Goal: Check status: Check status

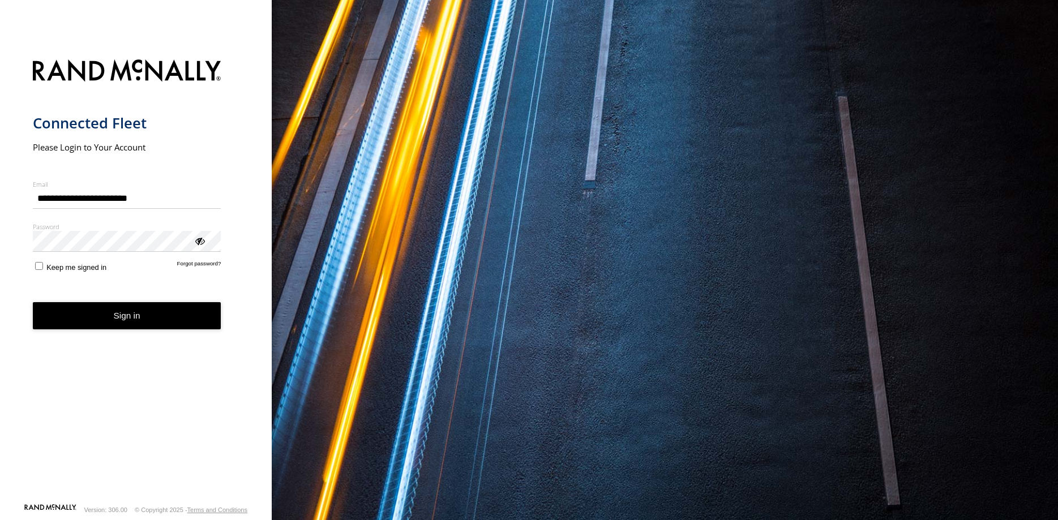
click at [132, 320] on button "Sign in" at bounding box center [127, 316] width 188 height 28
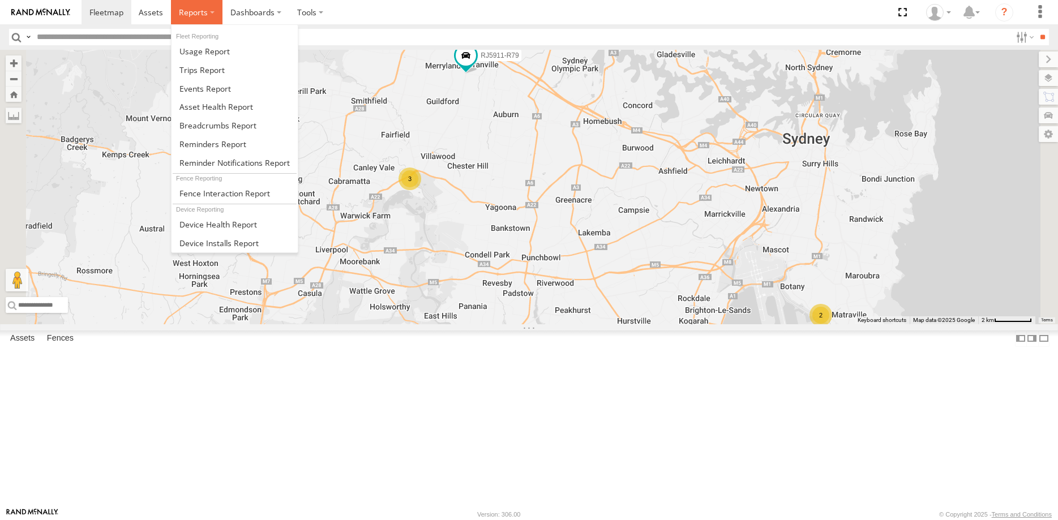
click at [209, 14] on label at bounding box center [196, 12] width 51 height 24
click at [222, 127] on span at bounding box center [217, 125] width 77 height 11
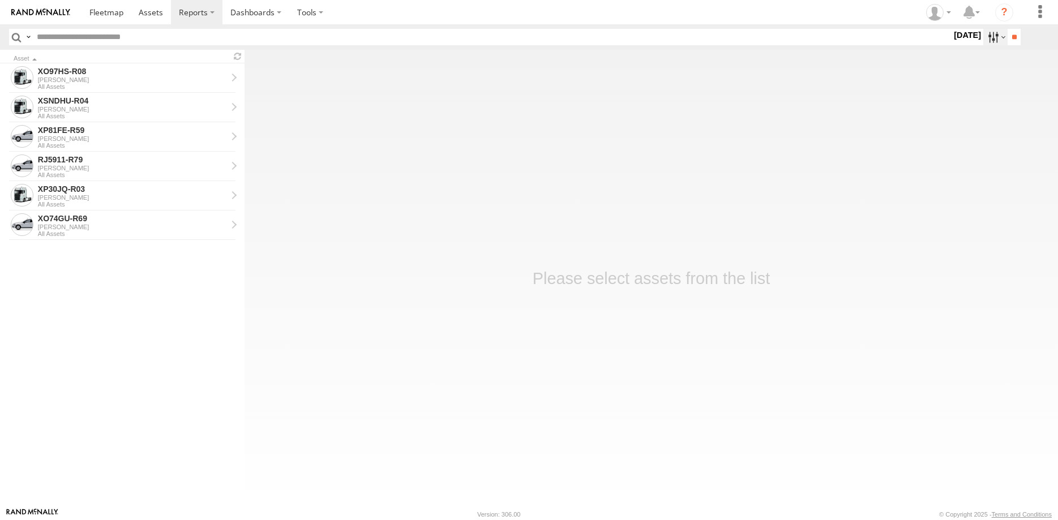
click at [998, 36] on label at bounding box center [995, 37] width 24 height 16
click at [0, 0] on label at bounding box center [0, 0] width 0 height 0
click at [1007, 37] on input "**" at bounding box center [1013, 37] width 13 height 16
click at [166, 82] on div "[PERSON_NAME]" at bounding box center [132, 79] width 189 height 7
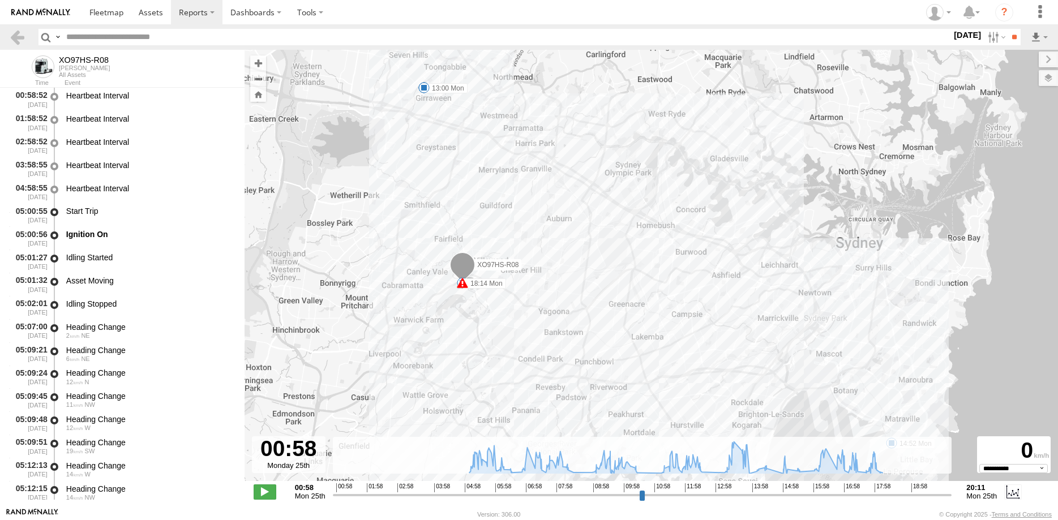
select select "**********"
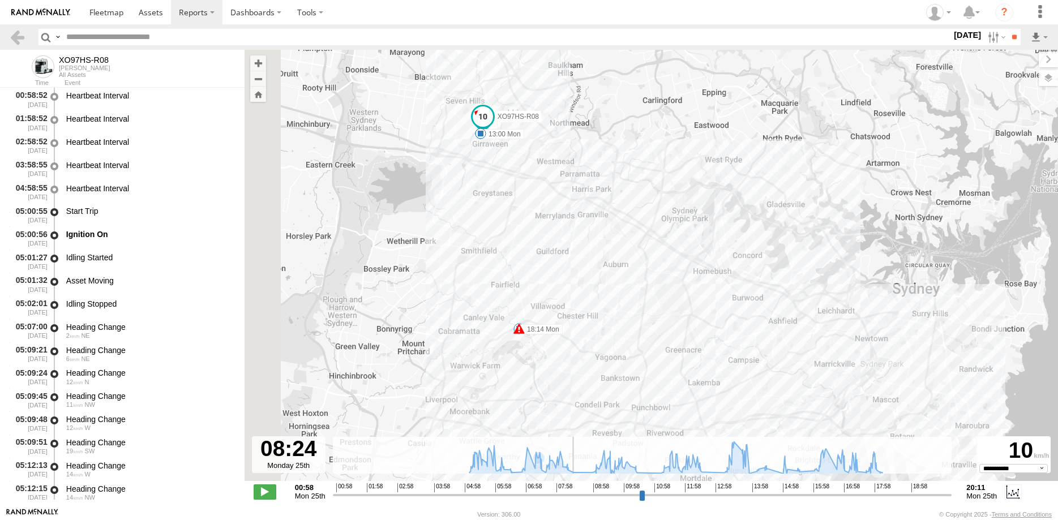
click at [572, 495] on input "range" at bounding box center [642, 494] width 619 height 11
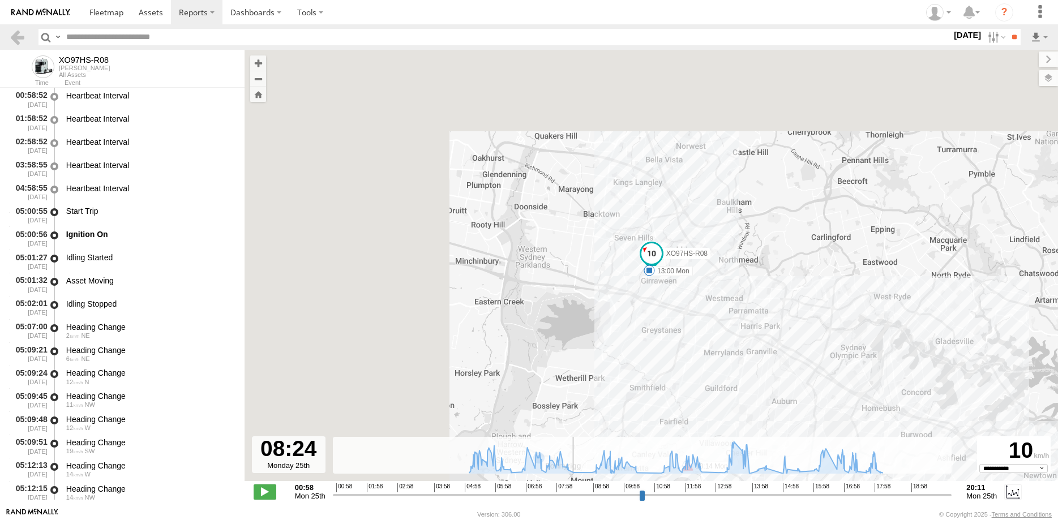
click at [594, 491] on input "range" at bounding box center [642, 494] width 619 height 11
click at [638, 495] on input "range" at bounding box center [642, 494] width 619 height 11
click at [661, 493] on input "range" at bounding box center [642, 494] width 619 height 11
click at [702, 495] on input "range" at bounding box center [642, 494] width 619 height 11
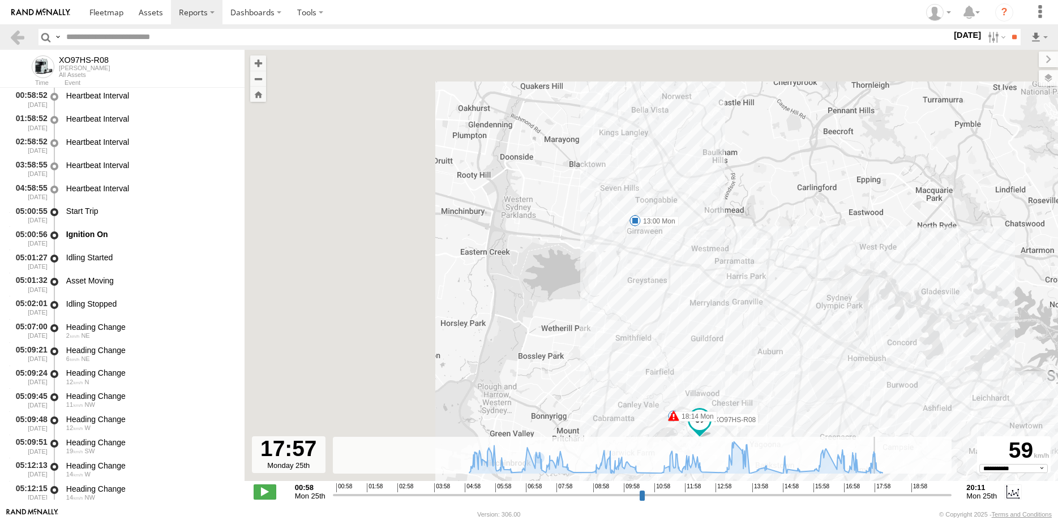
click at [877, 493] on input "range" at bounding box center [642, 494] width 619 height 11
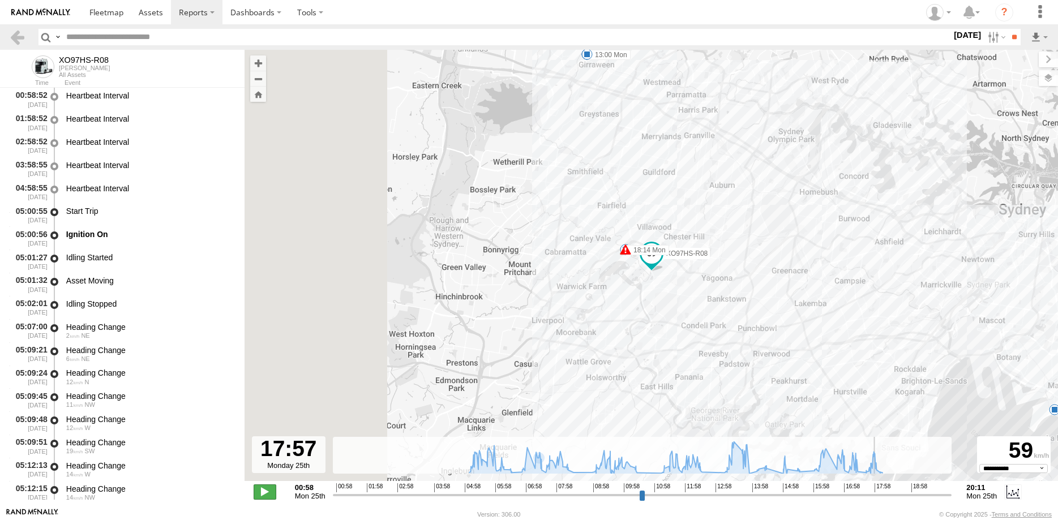
click at [265, 492] on span at bounding box center [265, 491] width 23 height 15
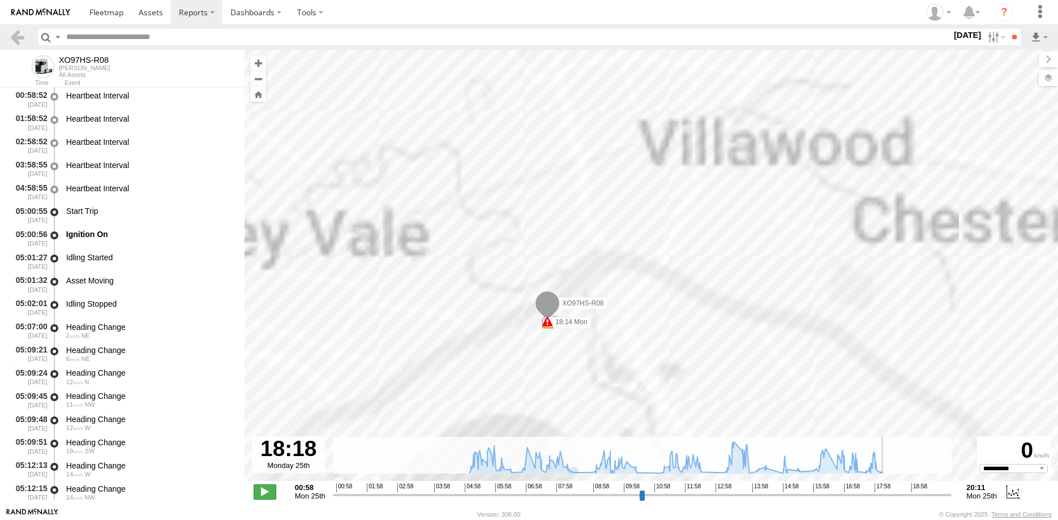
click at [272, 489] on span at bounding box center [265, 491] width 23 height 15
type input "**********"
click at [15, 37] on link at bounding box center [17, 37] width 16 height 16
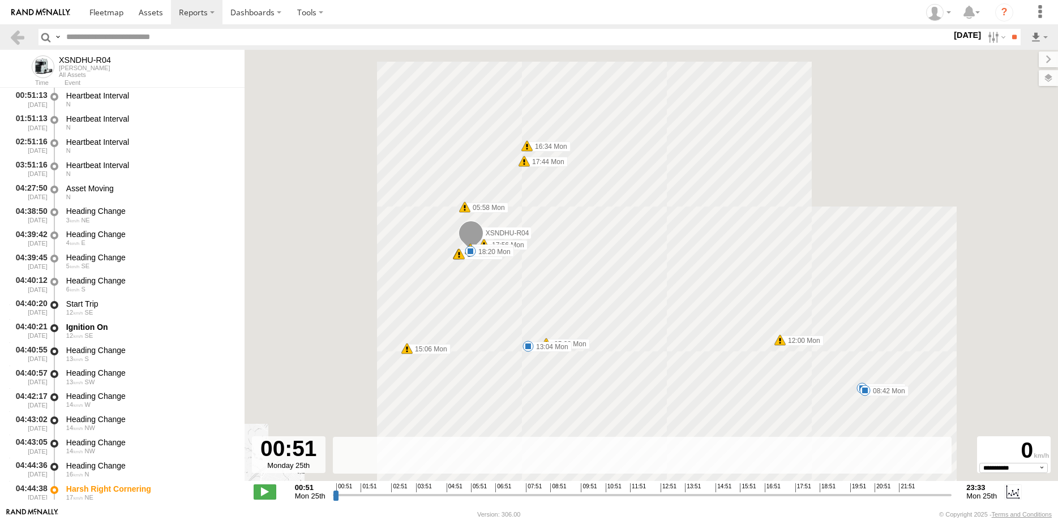
click at [795, 492] on input "range" at bounding box center [642, 494] width 619 height 11
click at [267, 489] on span at bounding box center [265, 491] width 23 height 15
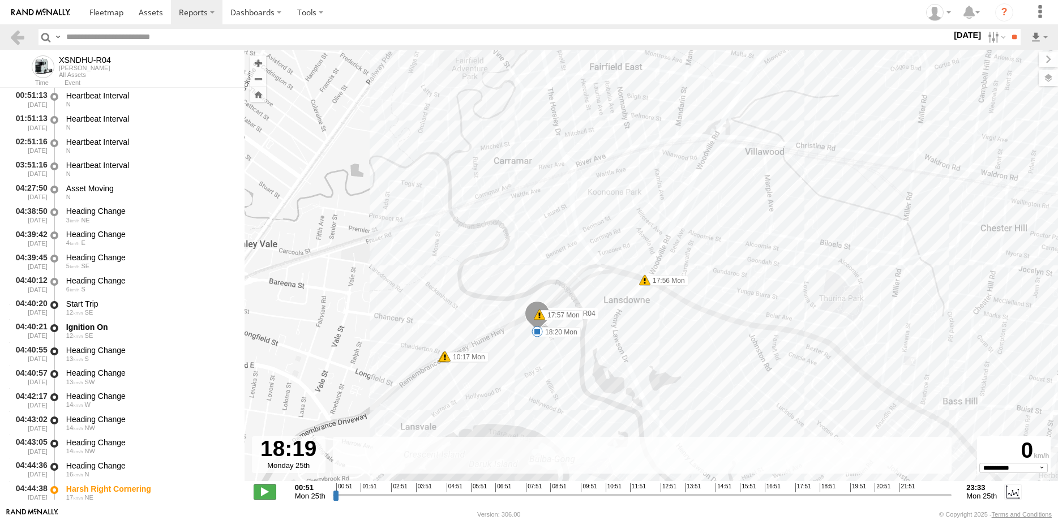
click at [267, 493] on span at bounding box center [265, 491] width 23 height 15
type input "**********"
click at [11, 34] on link at bounding box center [17, 37] width 16 height 16
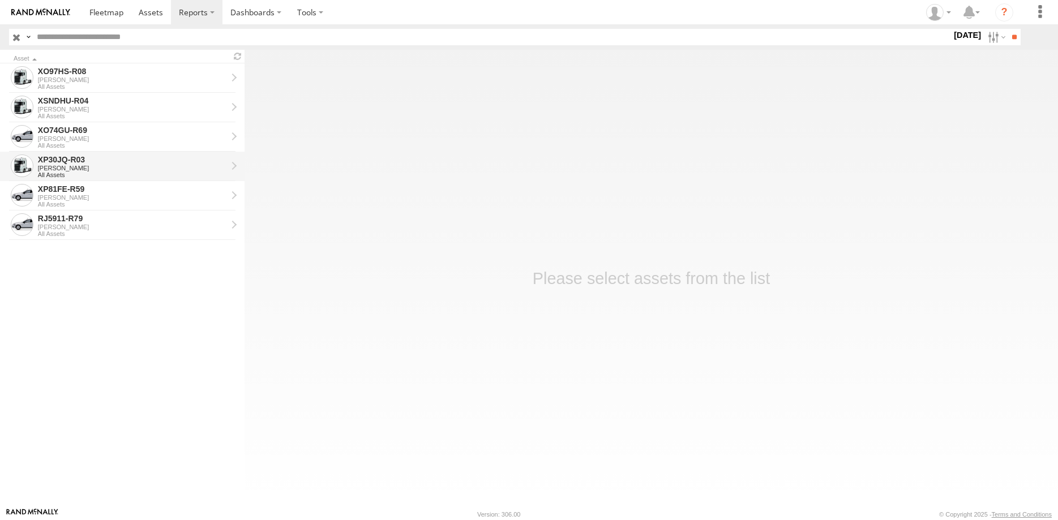
click at [102, 164] on div "XP30JQ-R03" at bounding box center [132, 159] width 189 height 10
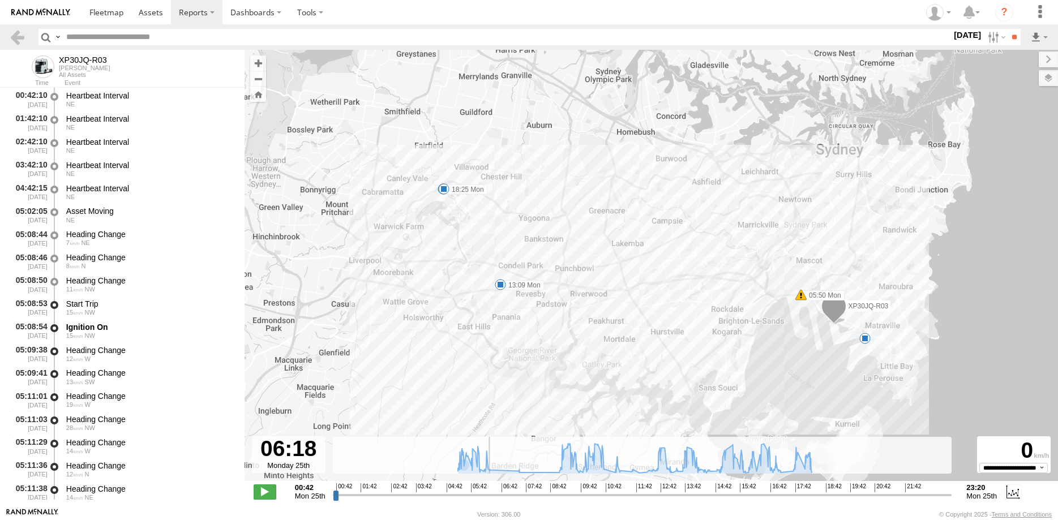
click at [487, 495] on input "range" at bounding box center [642, 494] width 619 height 11
click at [518, 492] on input "range" at bounding box center [642, 494] width 619 height 11
click at [559, 493] on input "range" at bounding box center [642, 494] width 619 height 11
click at [620, 496] on input "range" at bounding box center [642, 494] width 619 height 11
click at [701, 493] on input "range" at bounding box center [642, 494] width 619 height 11
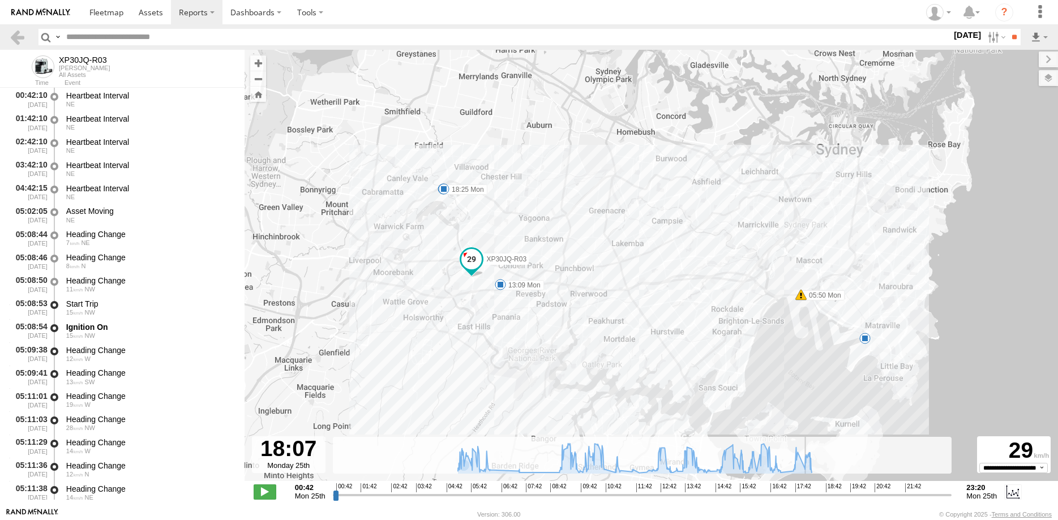
click at [807, 490] on input "range" at bounding box center [642, 494] width 619 height 11
drag, startPoint x: 270, startPoint y: 492, endPoint x: 542, endPoint y: 353, distance: 305.2
click at [270, 489] on span at bounding box center [265, 491] width 23 height 15
drag, startPoint x: 265, startPoint y: 489, endPoint x: 515, endPoint y: 371, distance: 276.7
click at [265, 488] on span at bounding box center [265, 491] width 23 height 15
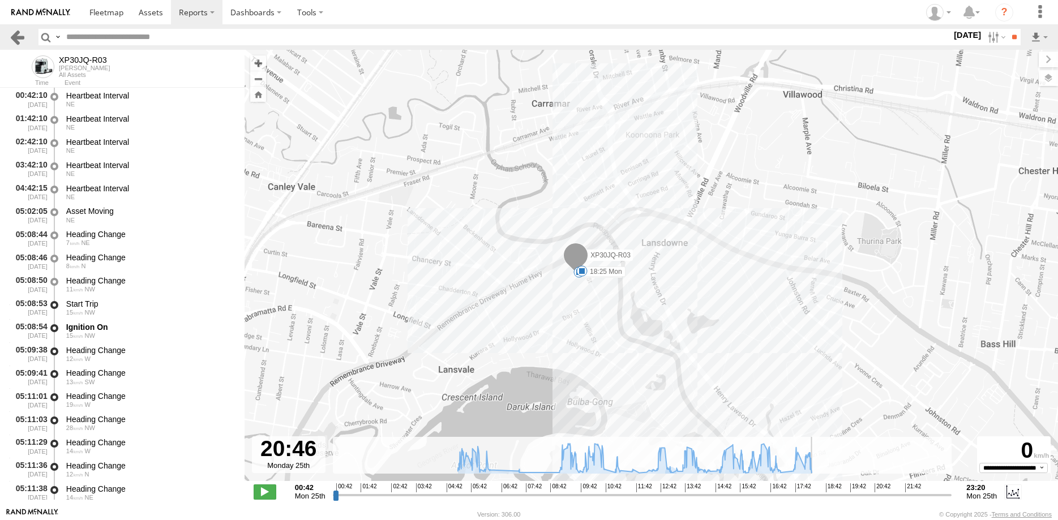
click at [17, 37] on link at bounding box center [17, 37] width 16 height 16
type input "**********"
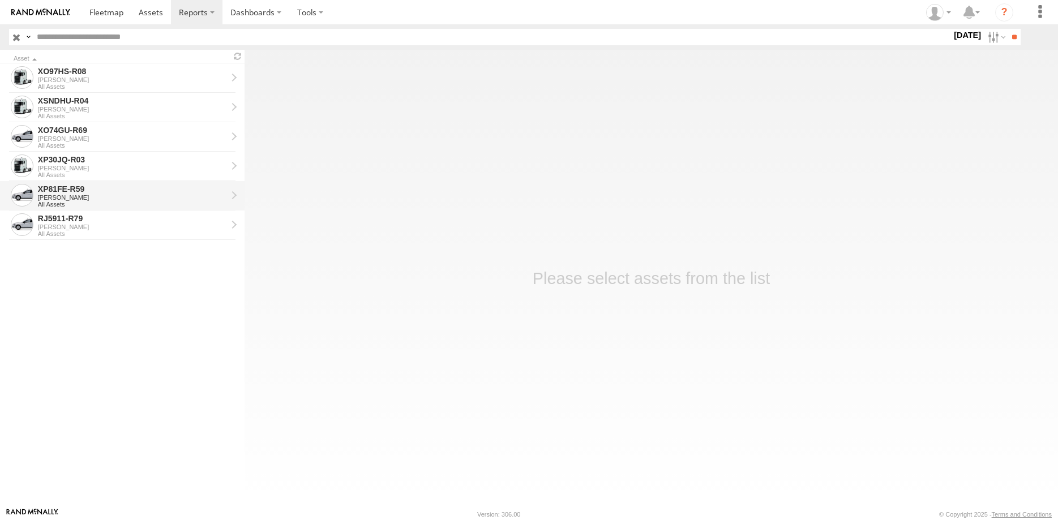
click at [133, 197] on div "[PERSON_NAME]" at bounding box center [132, 197] width 189 height 7
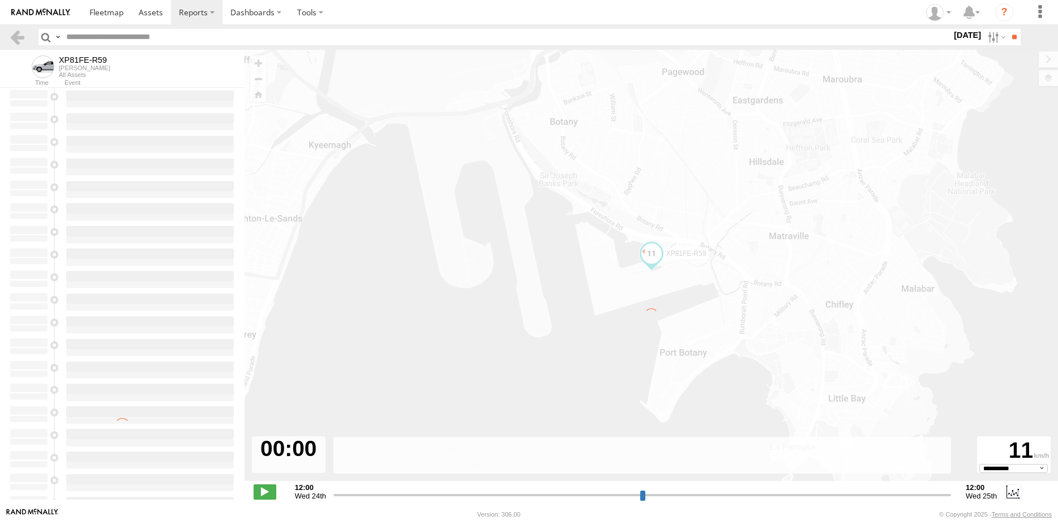
select select "**********"
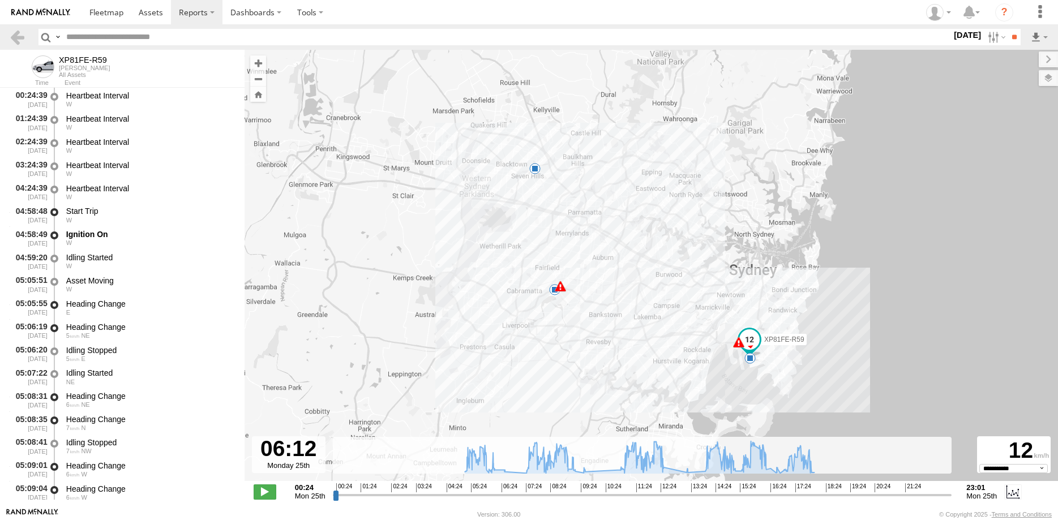
click at [492, 494] on input "range" at bounding box center [642, 494] width 619 height 11
click at [495, 495] on input "range" at bounding box center [642, 494] width 619 height 11
click at [587, 492] on input "range" at bounding box center [642, 494] width 619 height 11
click at [665, 494] on input "range" at bounding box center [642, 494] width 619 height 11
click at [806, 489] on span "17:24" at bounding box center [803, 487] width 16 height 9
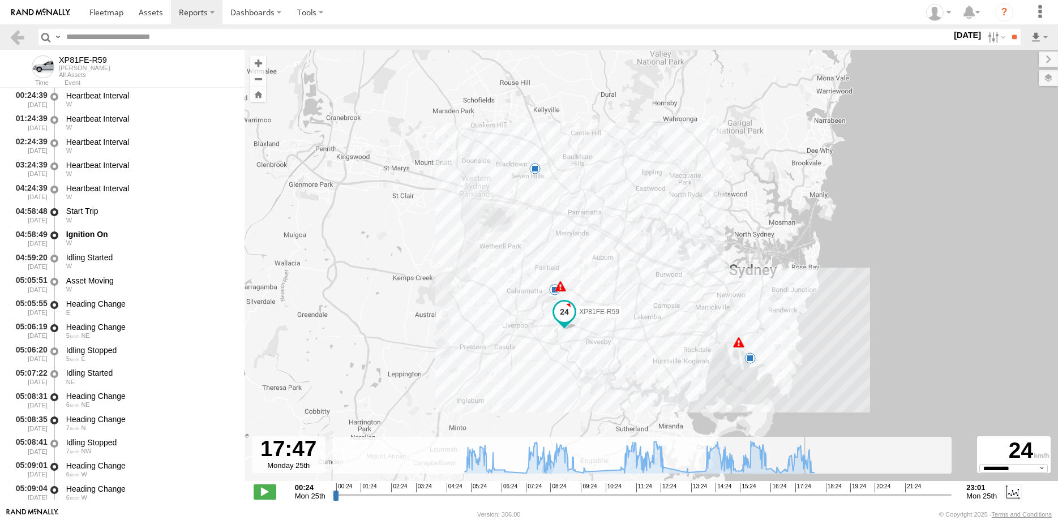
click at [807, 491] on input "range" at bounding box center [642, 494] width 619 height 11
click at [264, 495] on span at bounding box center [265, 491] width 23 height 15
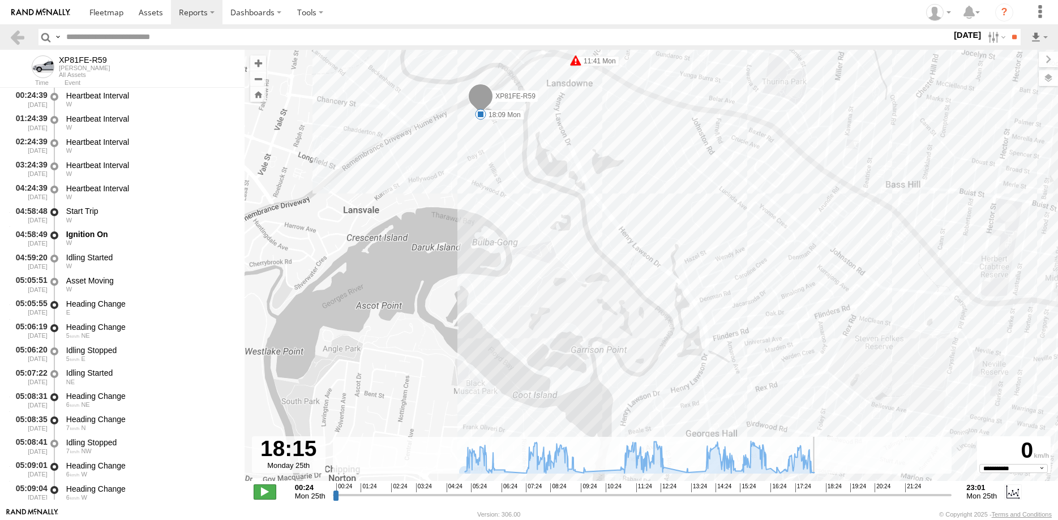
click at [263, 491] on span at bounding box center [265, 491] width 23 height 15
type input "**********"
click at [12, 37] on link at bounding box center [17, 37] width 16 height 16
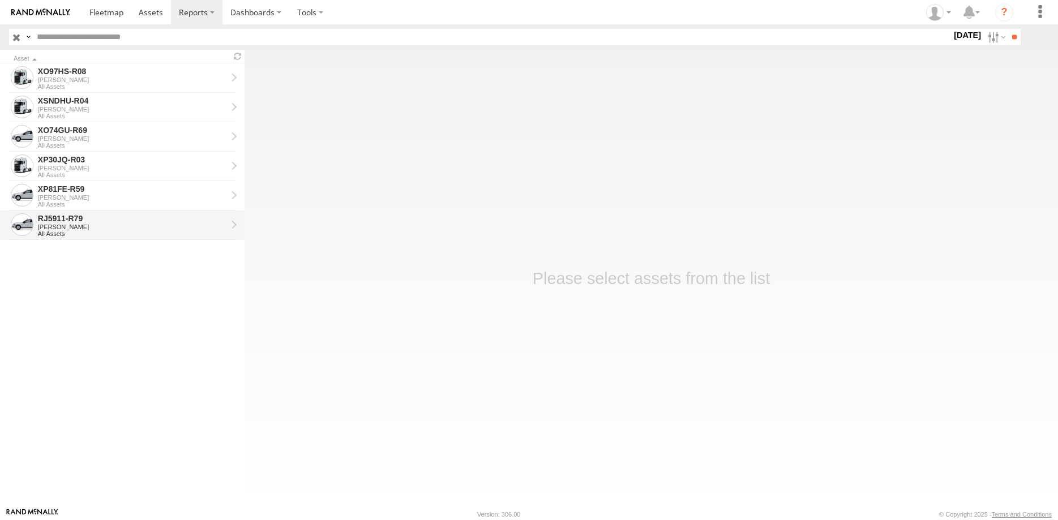
click at [122, 229] on div "[PERSON_NAME]" at bounding box center [132, 227] width 189 height 7
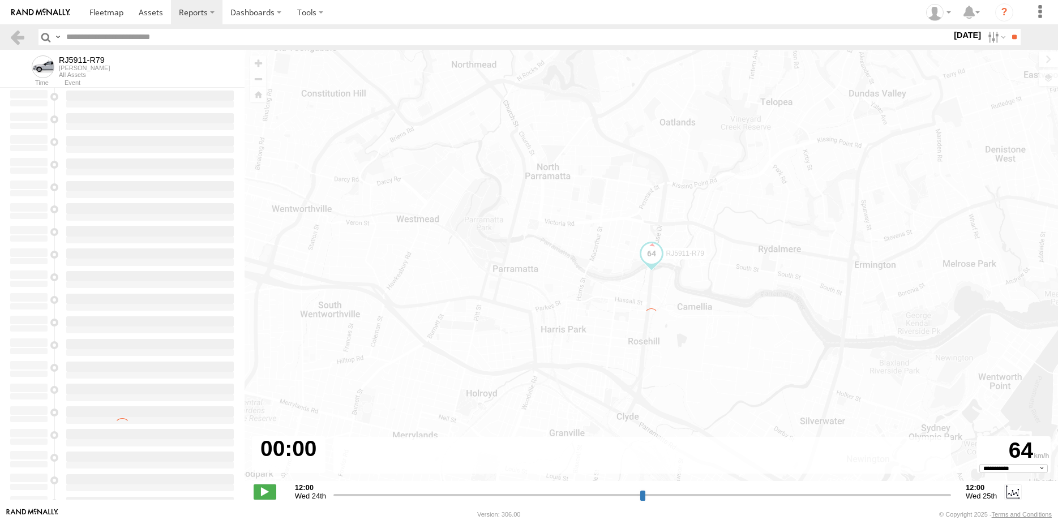
select select "**********"
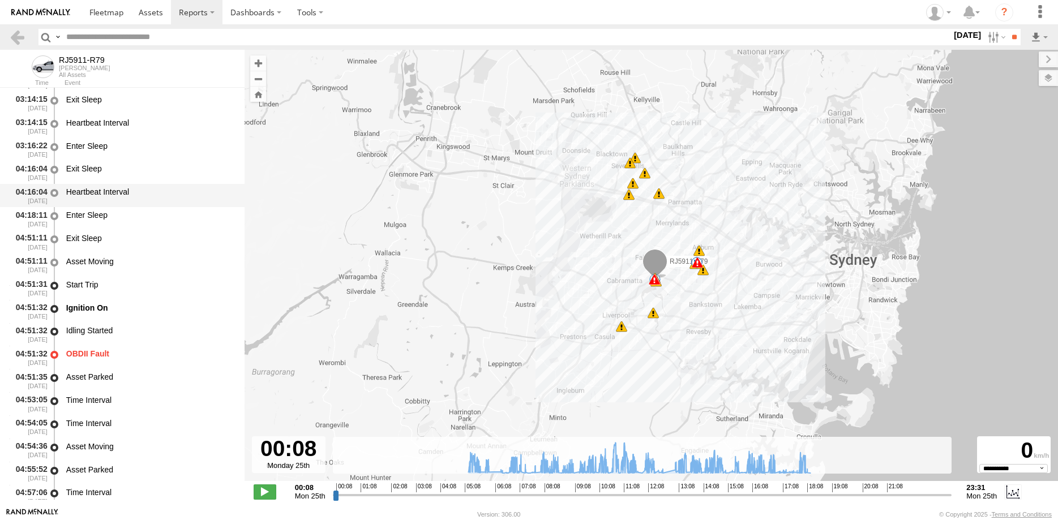
scroll to position [217, 0]
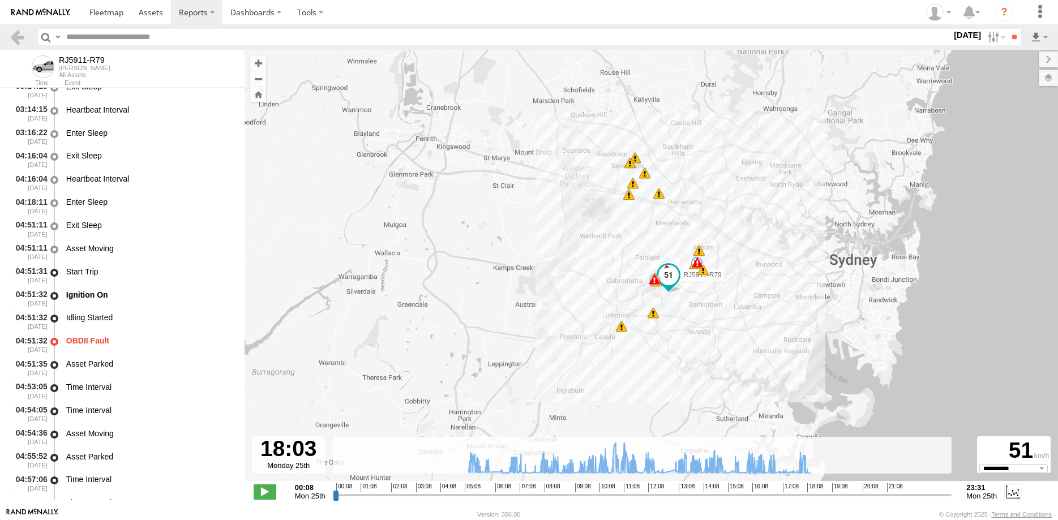
click at [805, 493] on input "range" at bounding box center [642, 494] width 619 height 11
click at [261, 491] on span at bounding box center [265, 491] width 23 height 15
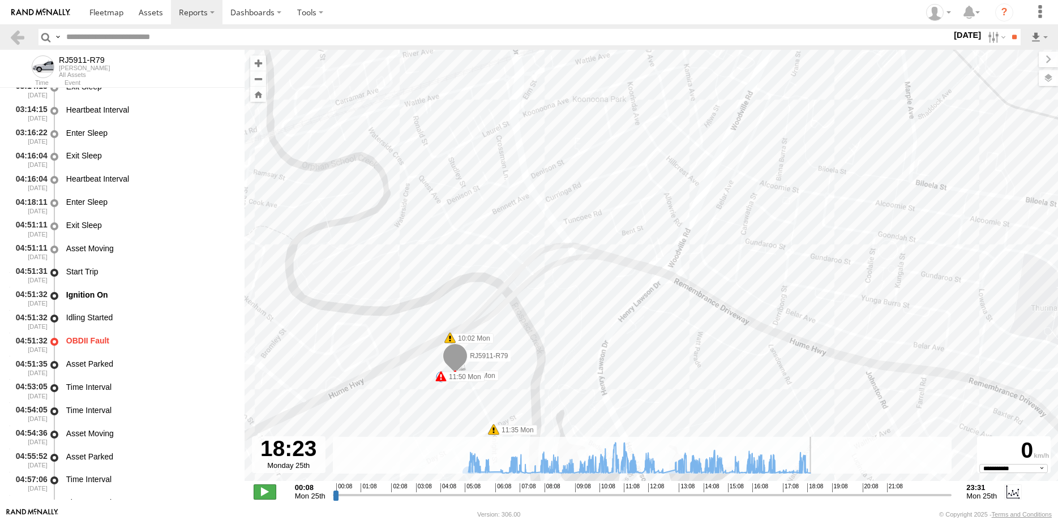
click at [267, 492] on span at bounding box center [265, 491] width 23 height 15
type input "**********"
click at [19, 40] on link at bounding box center [17, 37] width 16 height 16
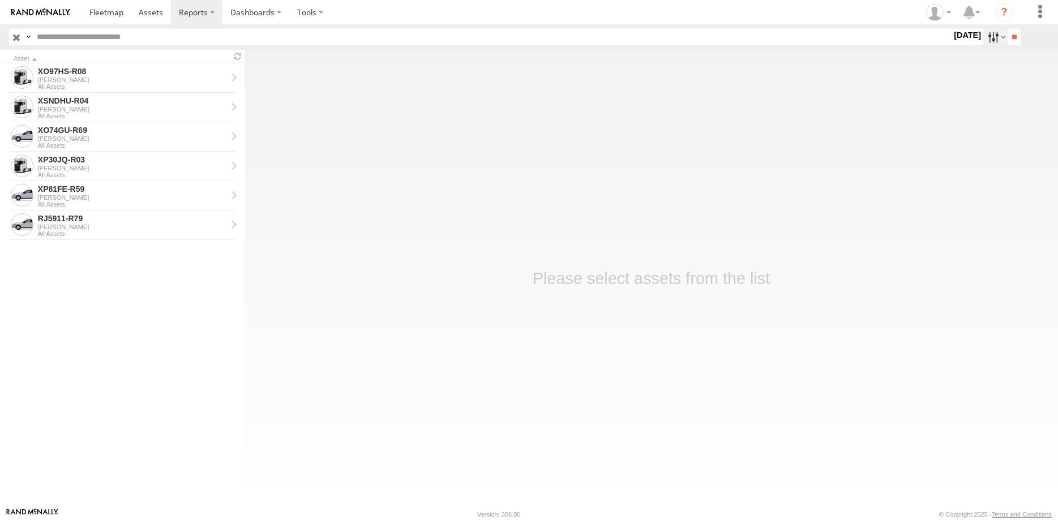
click at [996, 40] on label at bounding box center [995, 37] width 24 height 16
click at [0, 0] on label at bounding box center [0, 0] width 0 height 0
click at [1013, 34] on input "**" at bounding box center [1013, 37] width 13 height 16
click at [118, 74] on div "XO97HS-R08" at bounding box center [132, 71] width 189 height 10
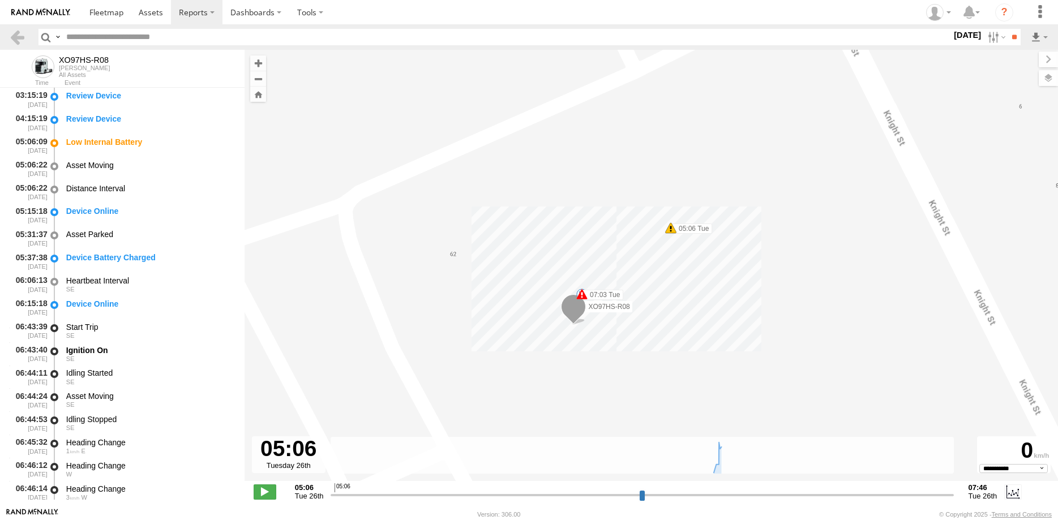
select select "**********"
click at [11, 40] on link at bounding box center [17, 37] width 16 height 16
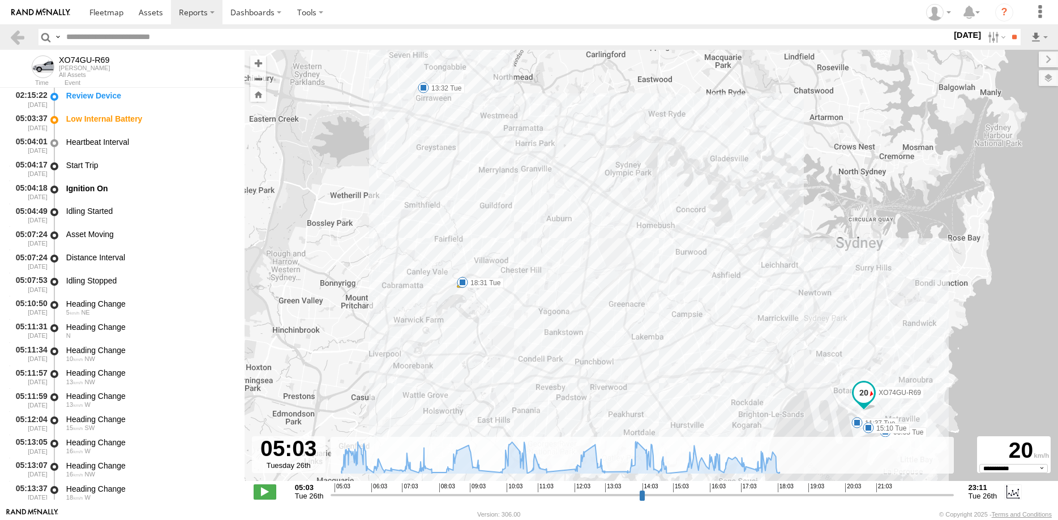
select select "**********"
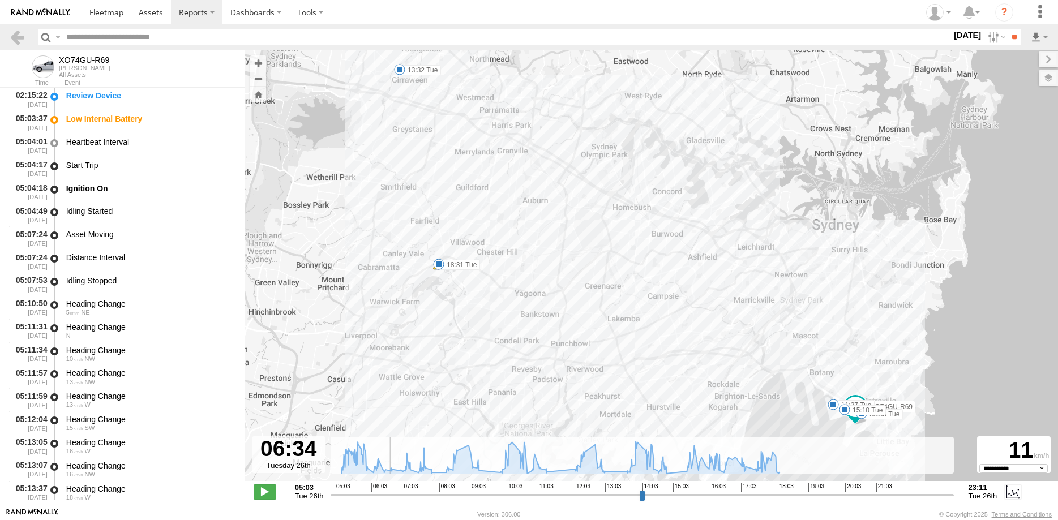
click at [385, 493] on input "range" at bounding box center [641, 494] width 622 height 11
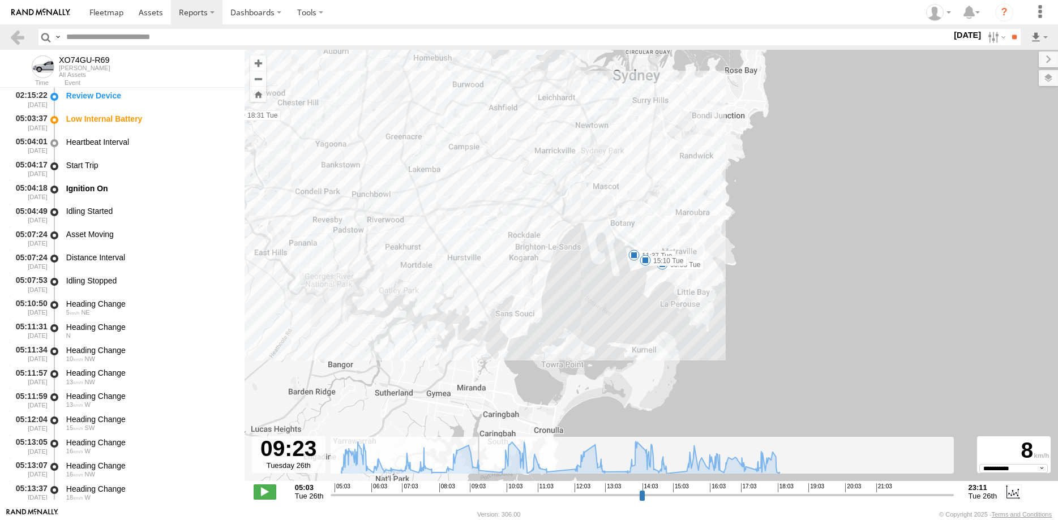
click at [481, 492] on input "range" at bounding box center [641, 494] width 622 height 11
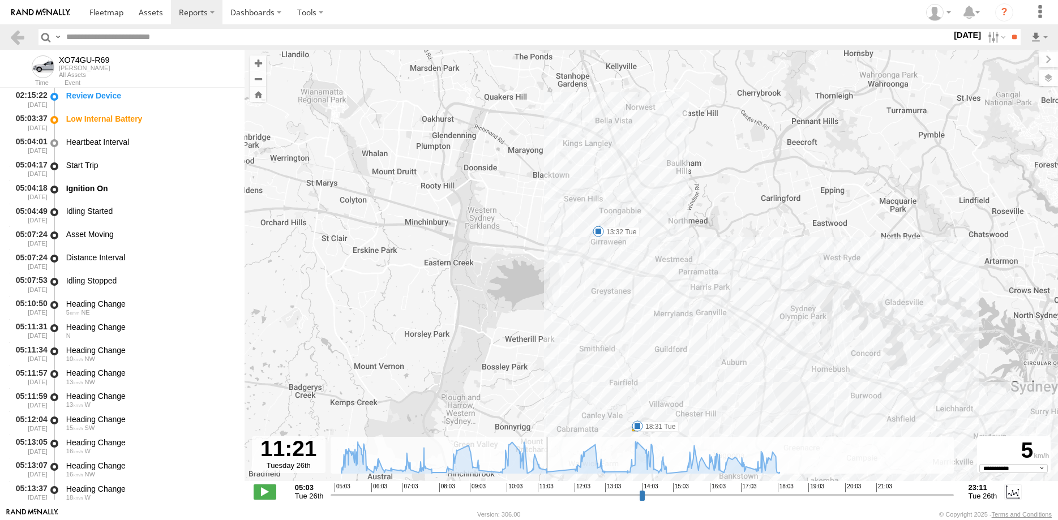
click at [548, 492] on input "range" at bounding box center [641, 494] width 622 height 11
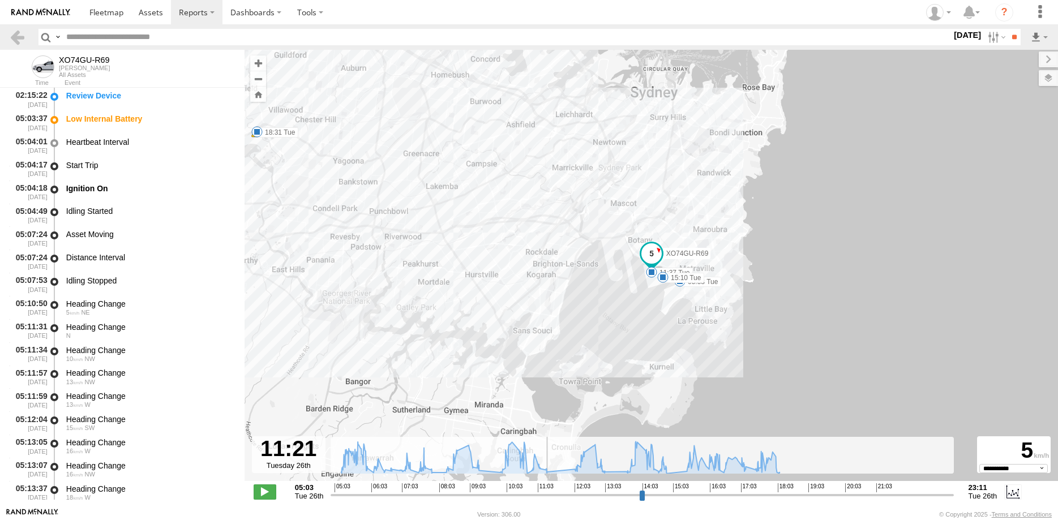
click at [607, 495] on input "range" at bounding box center [641, 494] width 622 height 11
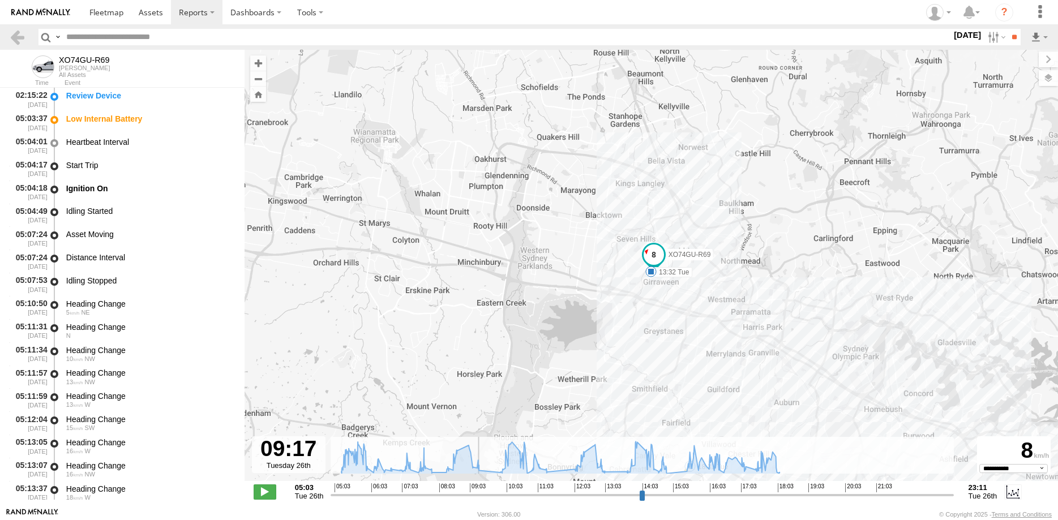
click at [478, 492] on input "range" at bounding box center [641, 494] width 622 height 11
click at [502, 491] on input "range" at bounding box center [641, 494] width 622 height 11
click at [479, 494] on input "range" at bounding box center [641, 494] width 622 height 11
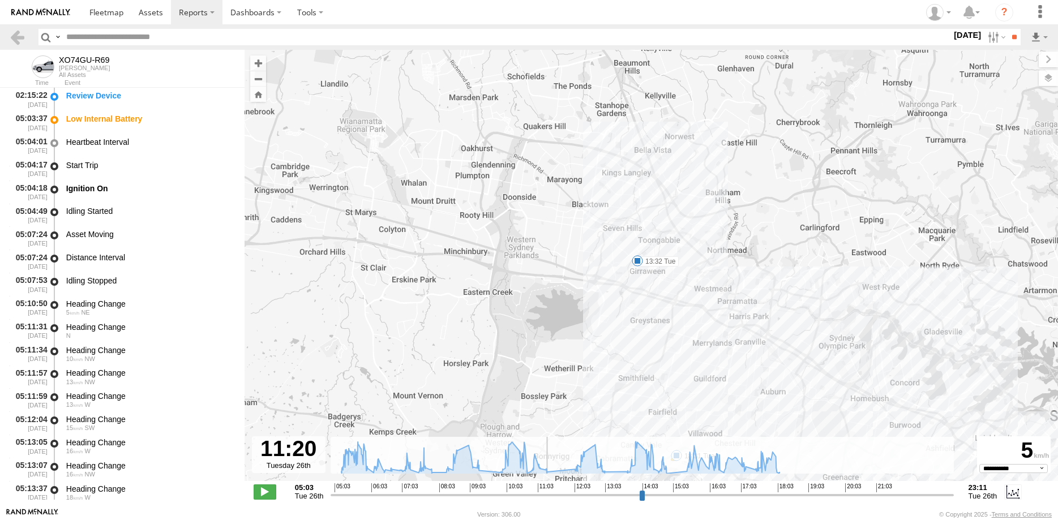
click at [547, 491] on input "range" at bounding box center [641, 494] width 622 height 11
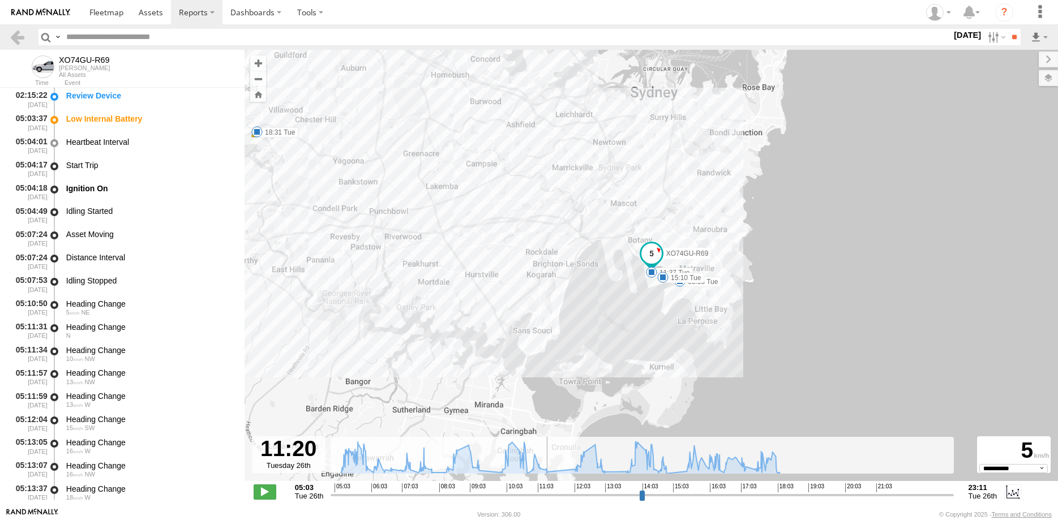
click at [602, 493] on input "range" at bounding box center [641, 494] width 622 height 11
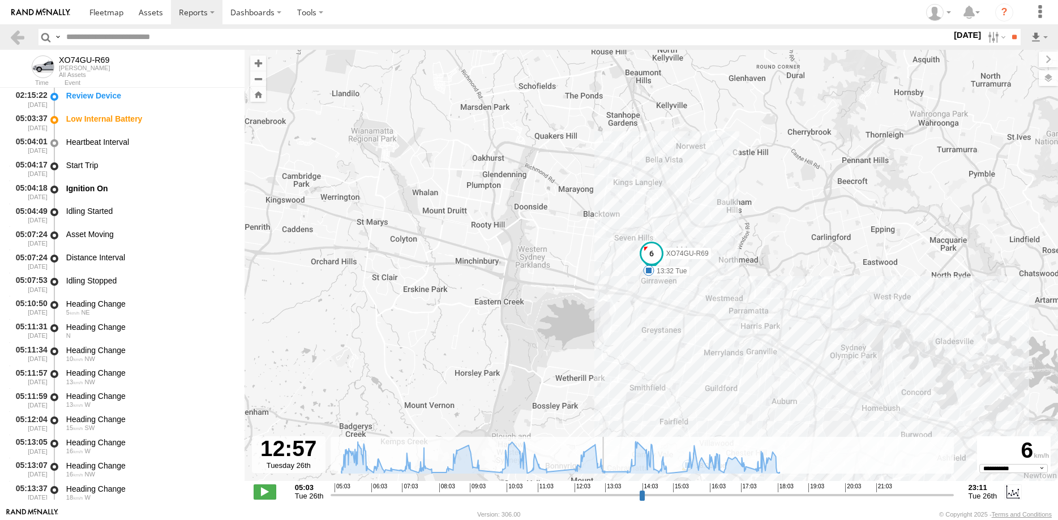
click at [628, 491] on input "range" at bounding box center [641, 494] width 622 height 11
click at [604, 492] on input "range" at bounding box center [641, 494] width 622 height 11
click at [629, 493] on input "range" at bounding box center [641, 494] width 622 height 11
click at [668, 497] on input "range" at bounding box center [641, 494] width 622 height 11
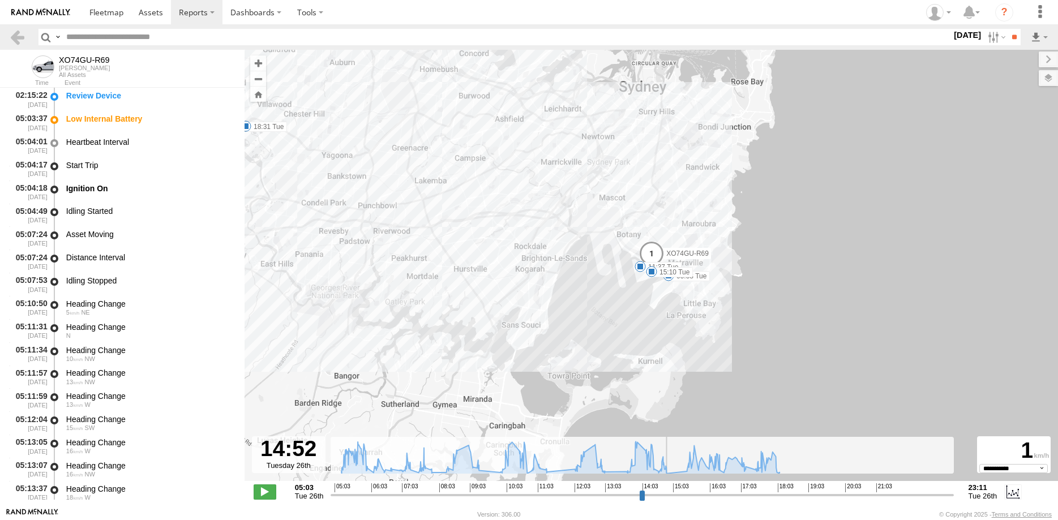
click at [685, 492] on input "range" at bounding box center [641, 494] width 622 height 11
click at [770, 492] on input "range" at bounding box center [641, 494] width 622 height 11
click at [267, 488] on span at bounding box center [265, 491] width 23 height 15
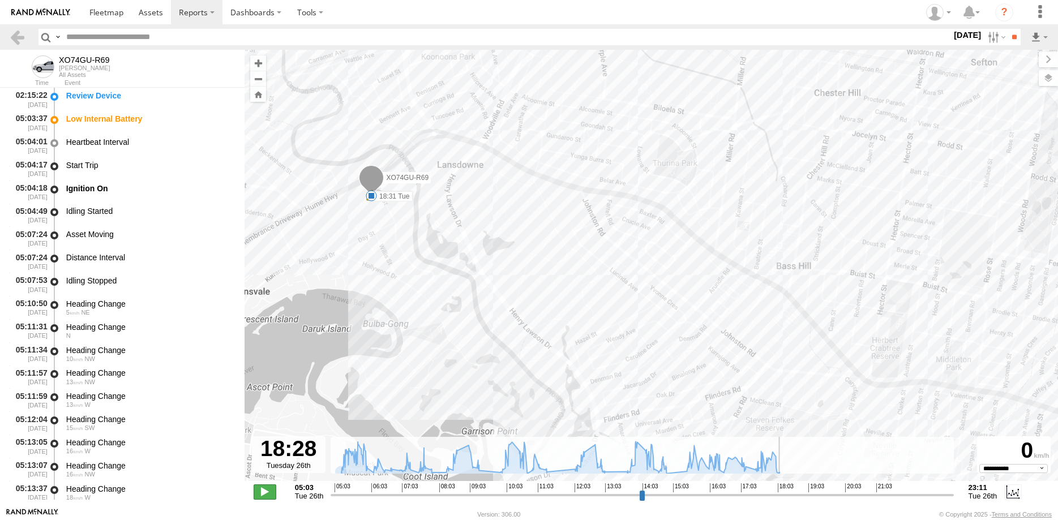
click at [263, 492] on span at bounding box center [265, 491] width 23 height 15
type input "**********"
click at [15, 37] on link at bounding box center [17, 37] width 16 height 16
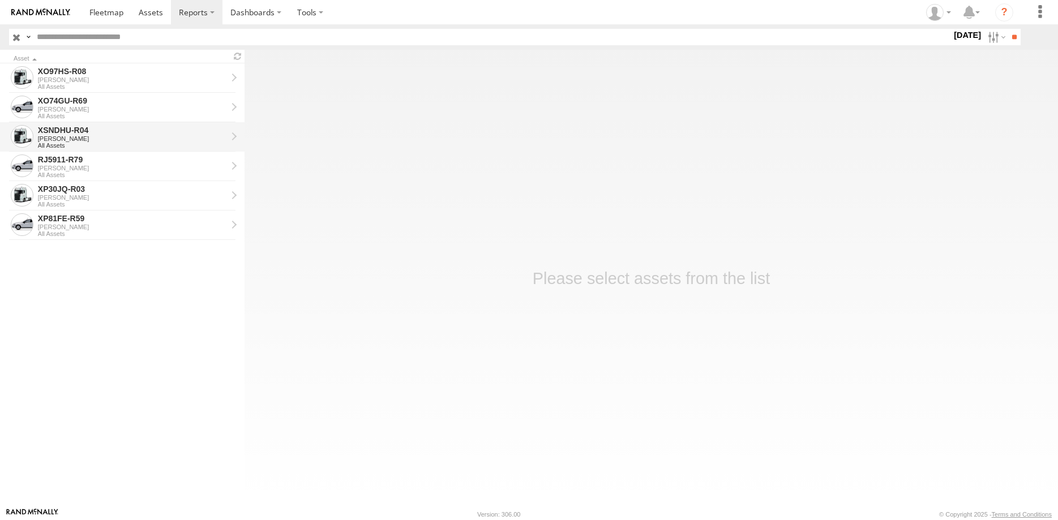
click at [126, 135] on div "XSNDHU-R04" at bounding box center [132, 130] width 189 height 10
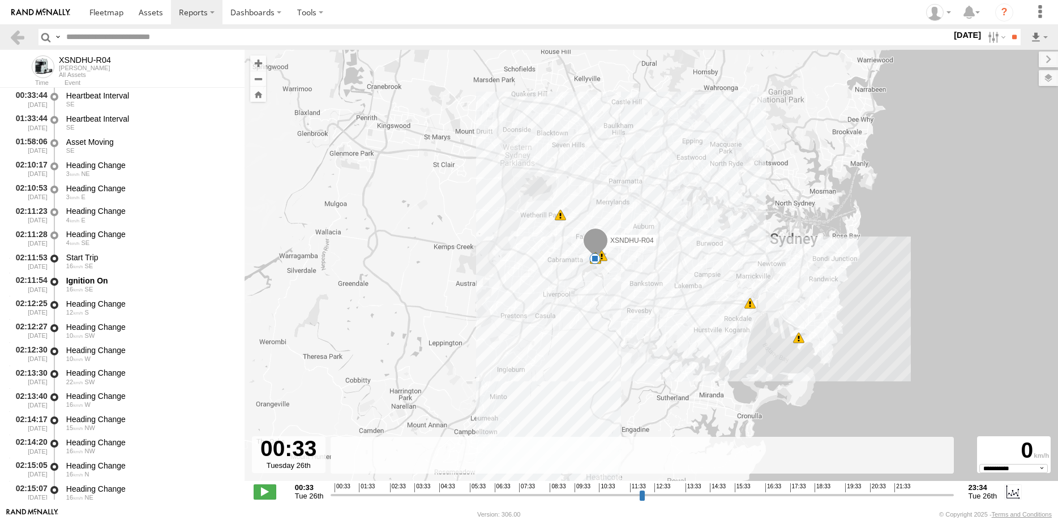
select select "**********"
click at [785, 497] on input "range" at bounding box center [641, 494] width 622 height 11
drag, startPoint x: 267, startPoint y: 494, endPoint x: 544, endPoint y: 360, distance: 307.8
click at [267, 492] on span at bounding box center [265, 491] width 23 height 15
click at [264, 489] on span at bounding box center [265, 491] width 23 height 15
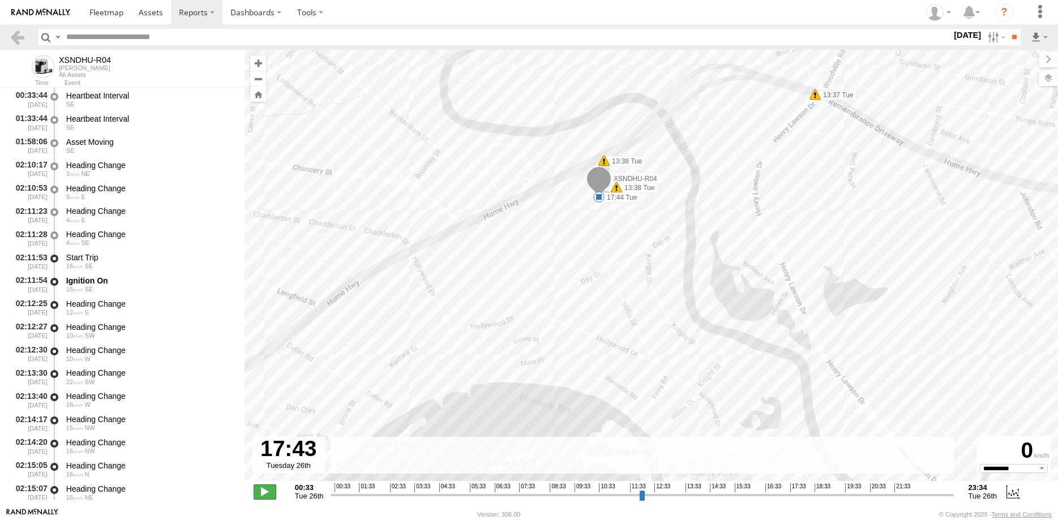
click at [265, 491] on span at bounding box center [265, 491] width 23 height 15
type input "**********"
click at [17, 37] on link at bounding box center [17, 37] width 16 height 16
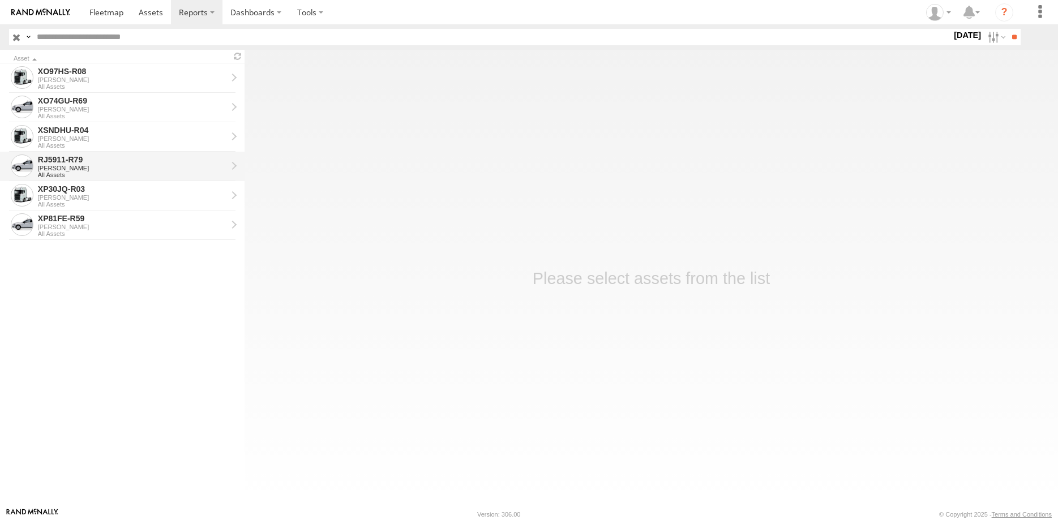
click at [151, 165] on div "[PERSON_NAME]" at bounding box center [132, 168] width 189 height 7
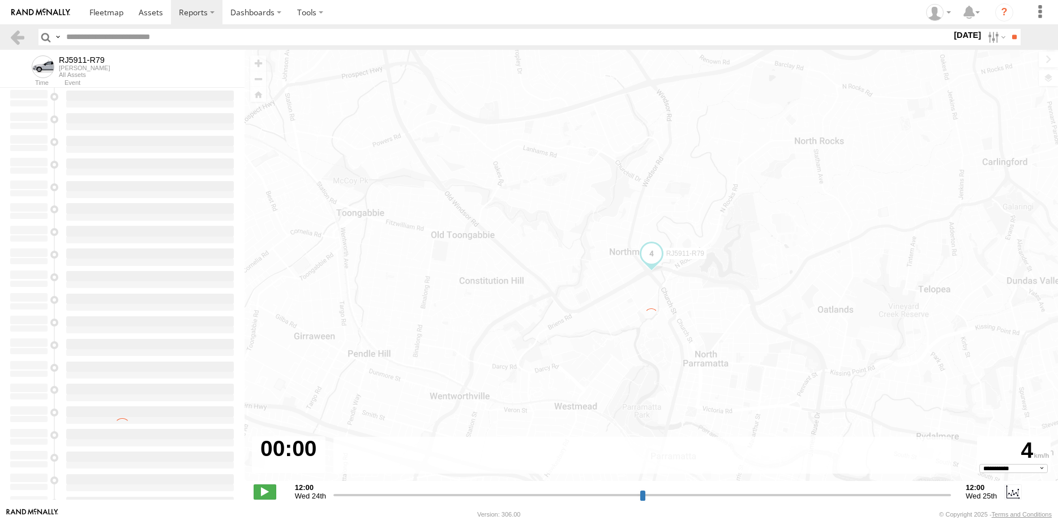
select select "**********"
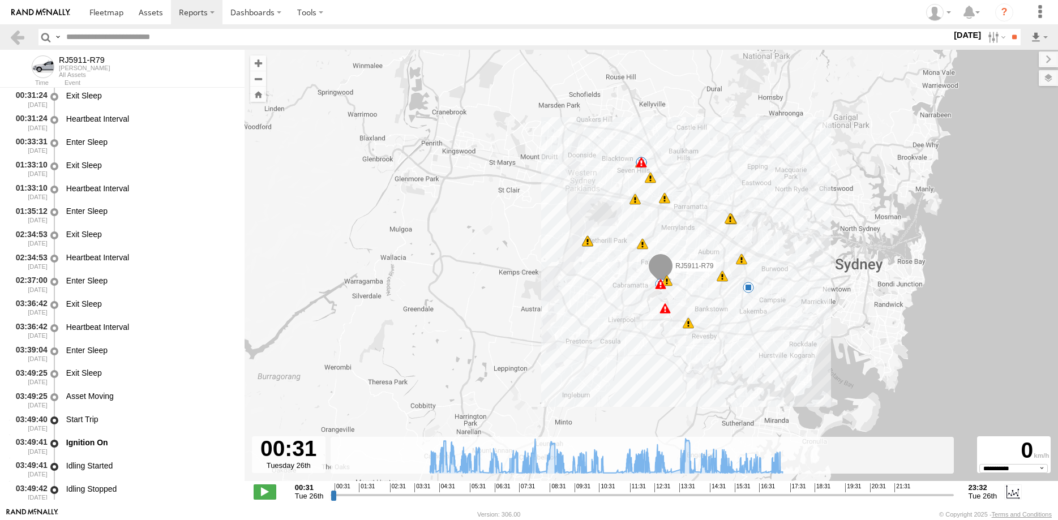
click at [604, 492] on input "range" at bounding box center [641, 494] width 622 height 11
click at [775, 492] on input "range" at bounding box center [641, 494] width 622 height 11
click at [264, 491] on span at bounding box center [265, 491] width 23 height 15
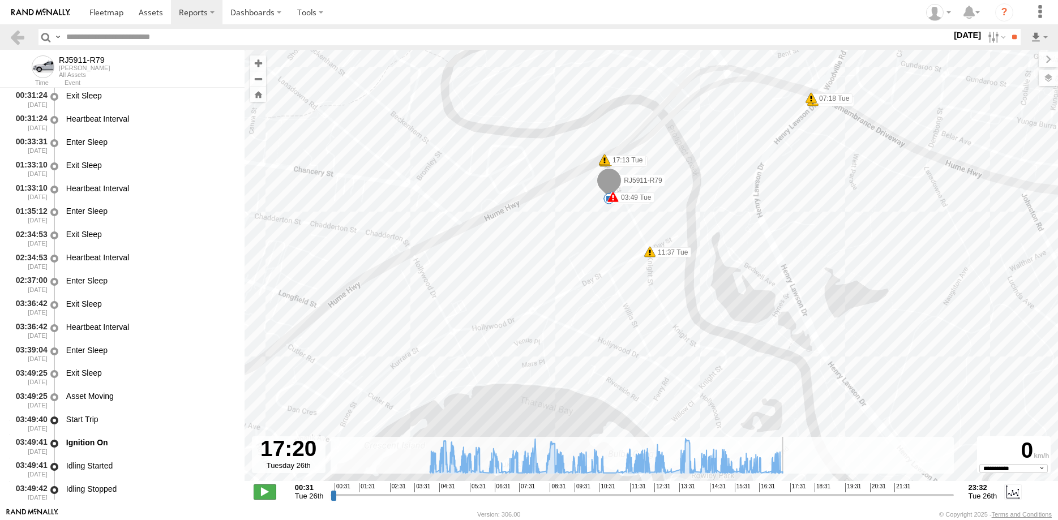
click at [259, 490] on span at bounding box center [265, 491] width 23 height 15
type input "**********"
click at [18, 41] on link at bounding box center [17, 37] width 16 height 16
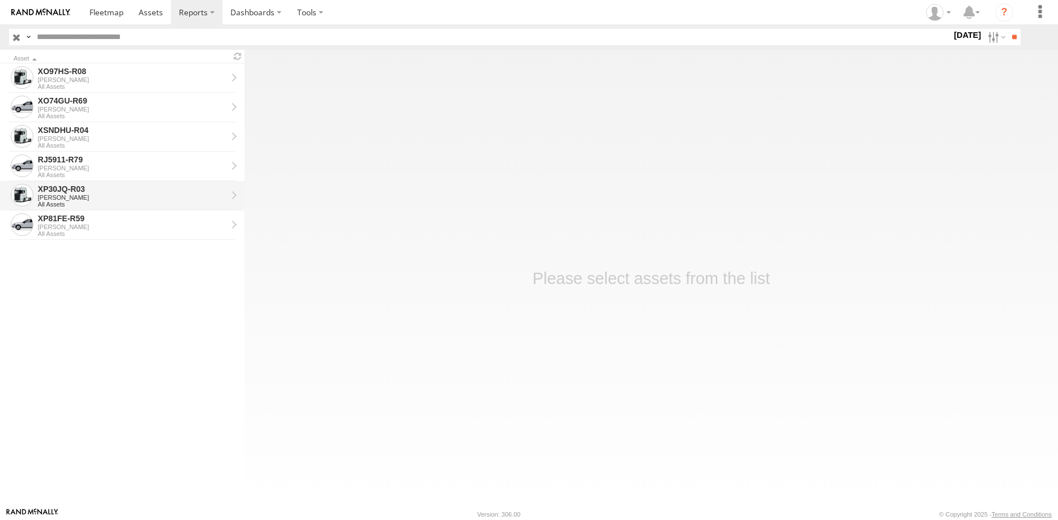
click at [131, 199] on div "[PERSON_NAME]" at bounding box center [132, 197] width 189 height 7
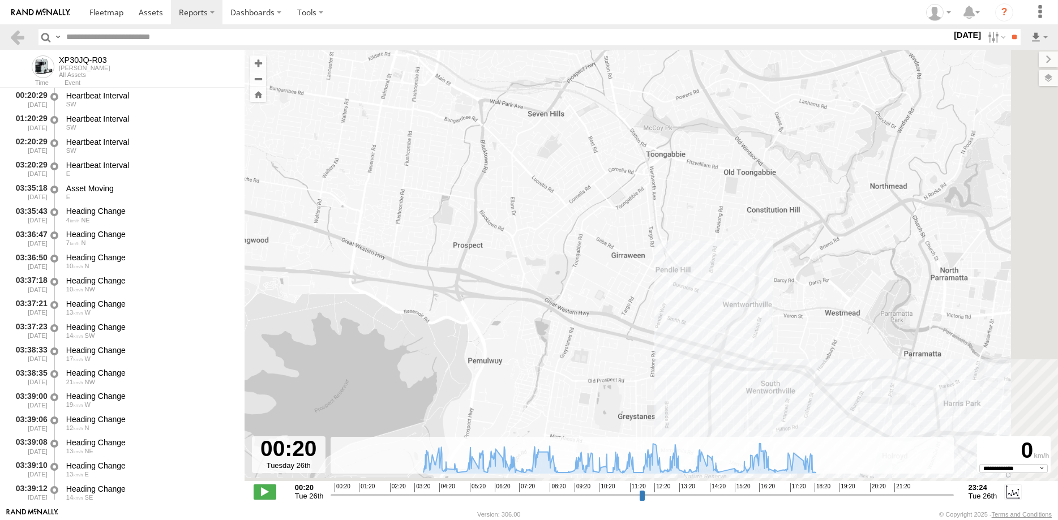
select select "**********"
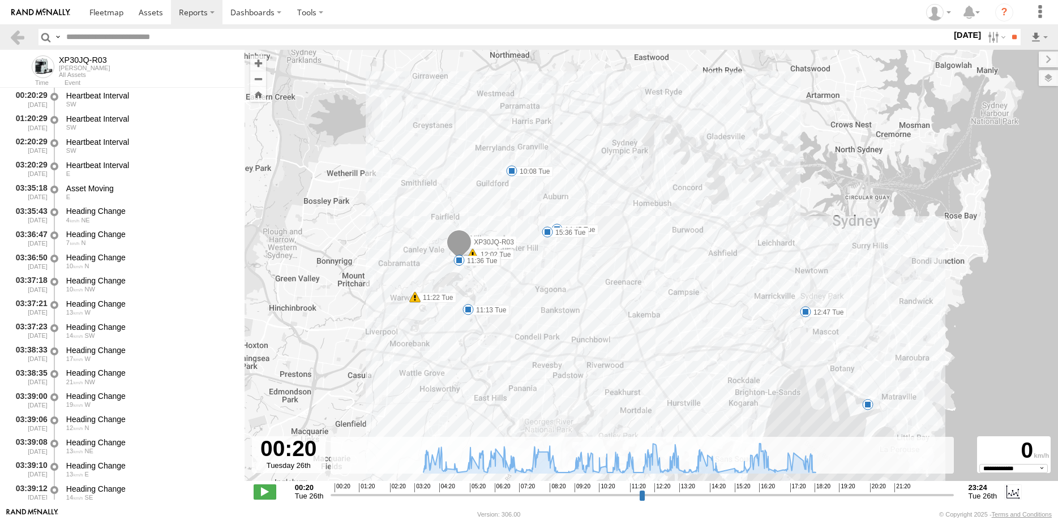
click at [810, 492] on input "range" at bounding box center [641, 494] width 622 height 11
click at [258, 487] on span at bounding box center [265, 491] width 23 height 15
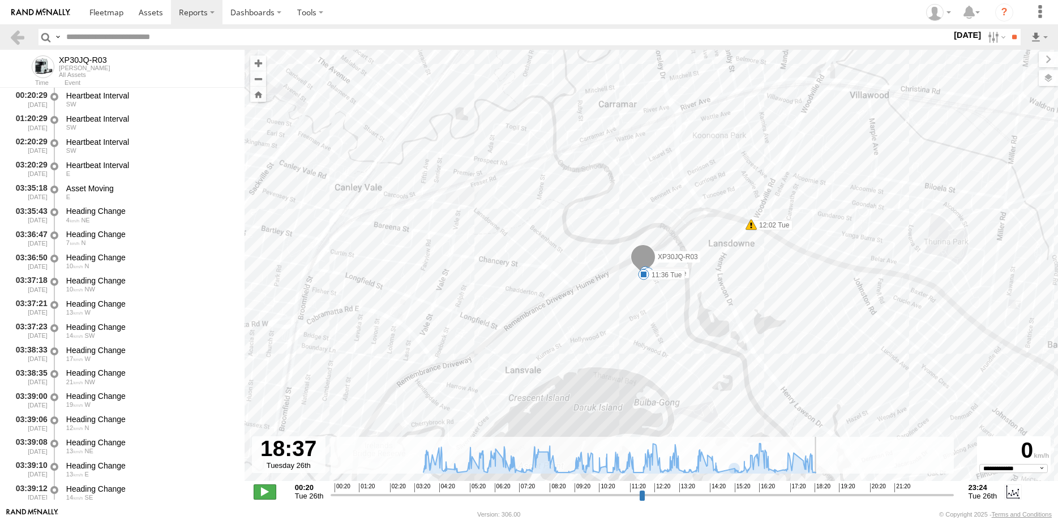
click at [264, 492] on span at bounding box center [265, 491] width 23 height 15
type input "**********"
drag, startPoint x: 18, startPoint y: 33, endPoint x: 18, endPoint y: 41, distance: 7.4
click at [18, 33] on link at bounding box center [17, 37] width 16 height 16
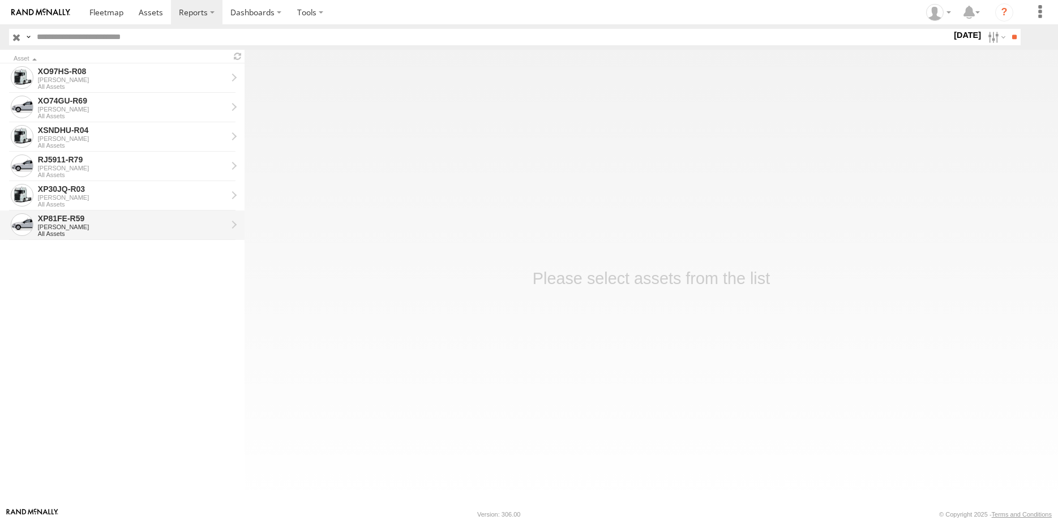
click at [126, 220] on div "XP81FE-R59" at bounding box center [132, 218] width 189 height 10
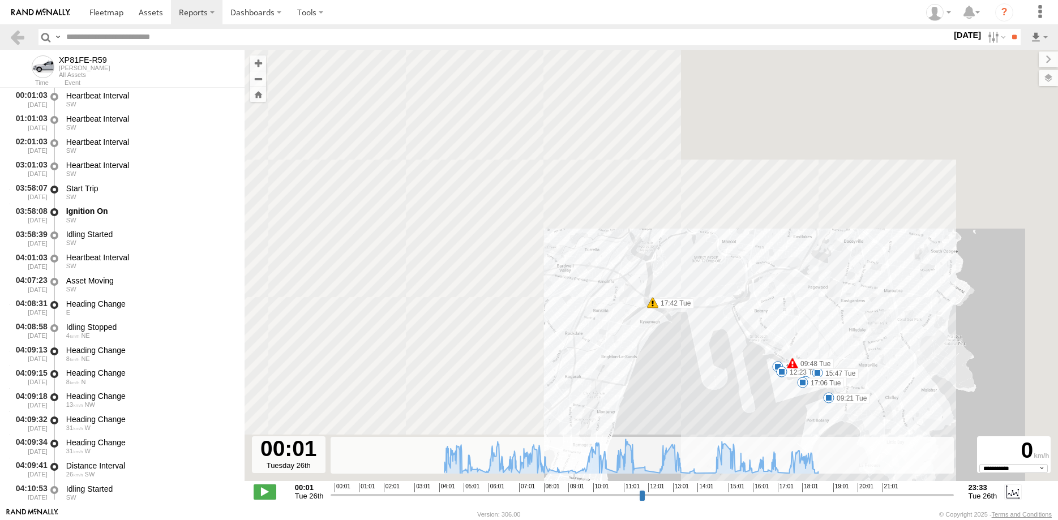
select select "**********"
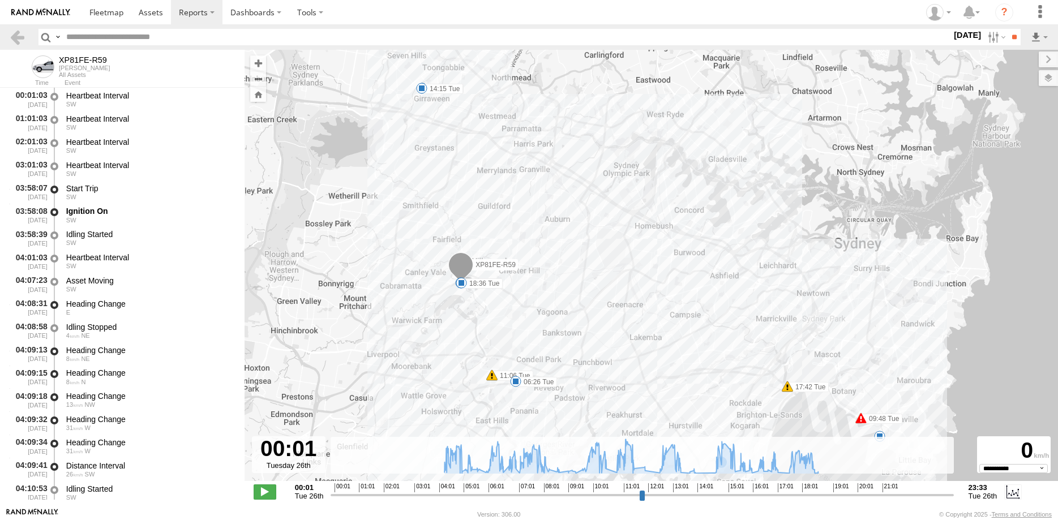
click at [684, 496] on input "range" at bounding box center [641, 494] width 622 height 11
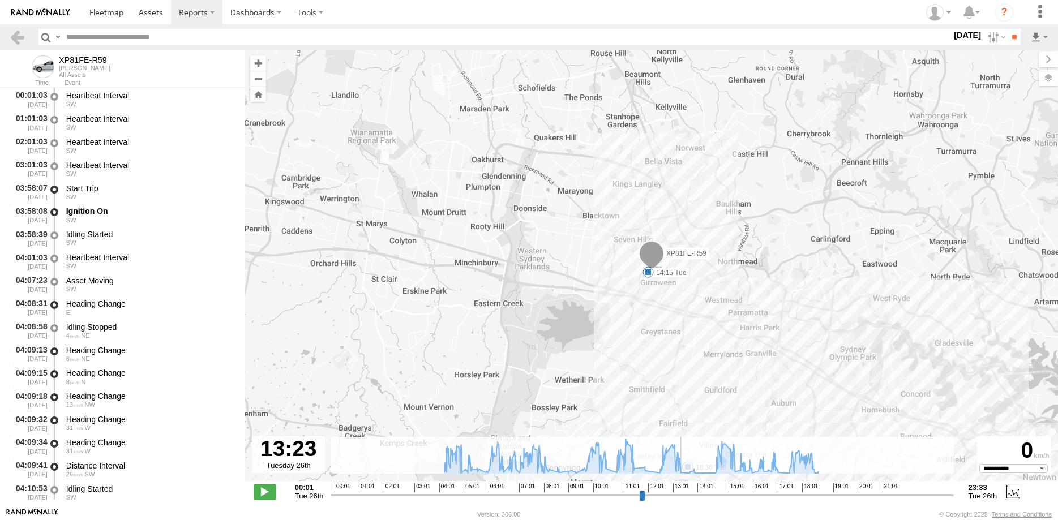
click at [692, 496] on input "range" at bounding box center [641, 494] width 622 height 11
click at [712, 494] on input "range" at bounding box center [641, 494] width 622 height 11
click at [694, 494] on input "range" at bounding box center [641, 494] width 622 height 11
click at [712, 495] on input "range" at bounding box center [641, 494] width 622 height 11
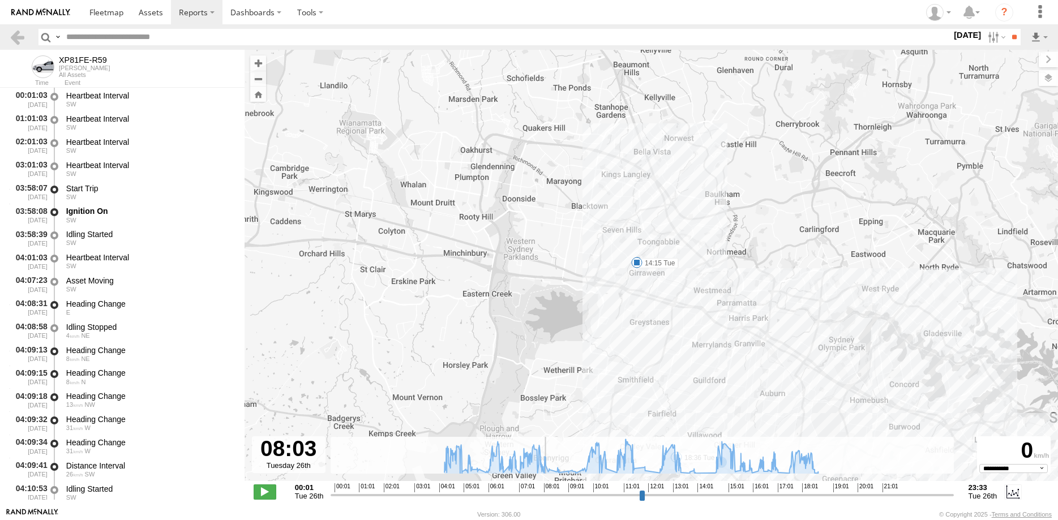
click at [544, 493] on input "range" at bounding box center [641, 494] width 622 height 11
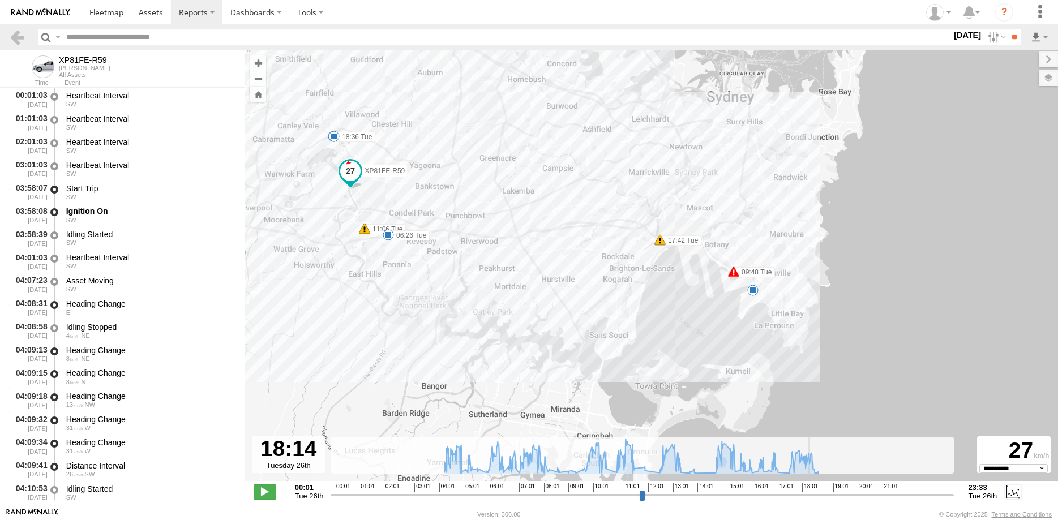
click at [811, 491] on input "range" at bounding box center [641, 494] width 622 height 11
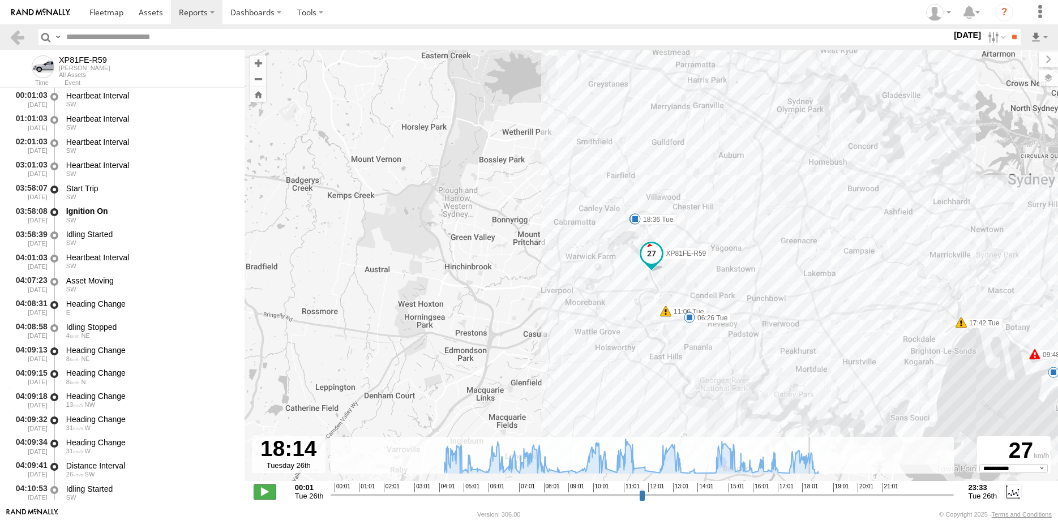
click at [260, 488] on span at bounding box center [265, 491] width 23 height 15
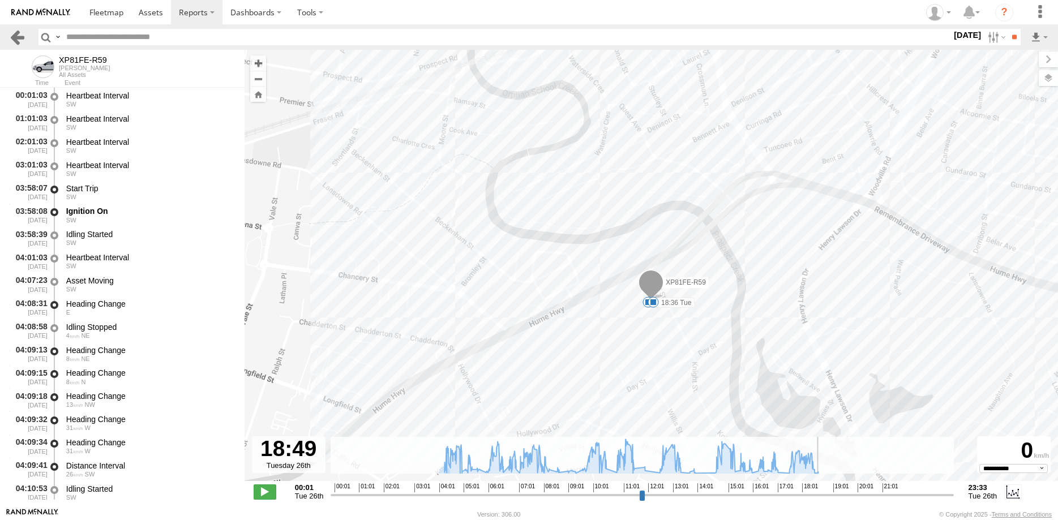
click at [14, 32] on link at bounding box center [17, 37] width 16 height 16
type input "**********"
